Goal: Go to known website: Access a specific website the user already knows

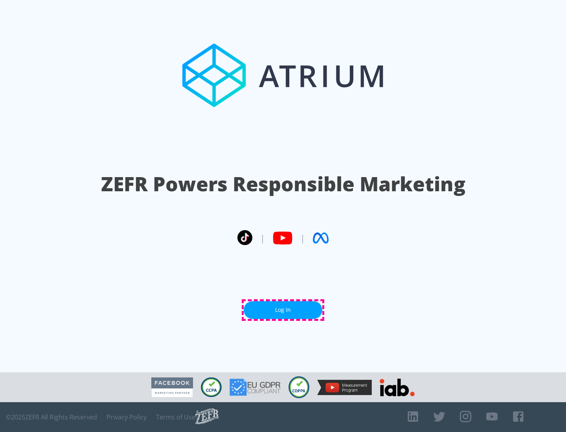
click at [283, 310] on link "Log In" at bounding box center [283, 310] width 79 height 18
